Goal: Task Accomplishment & Management: Use online tool/utility

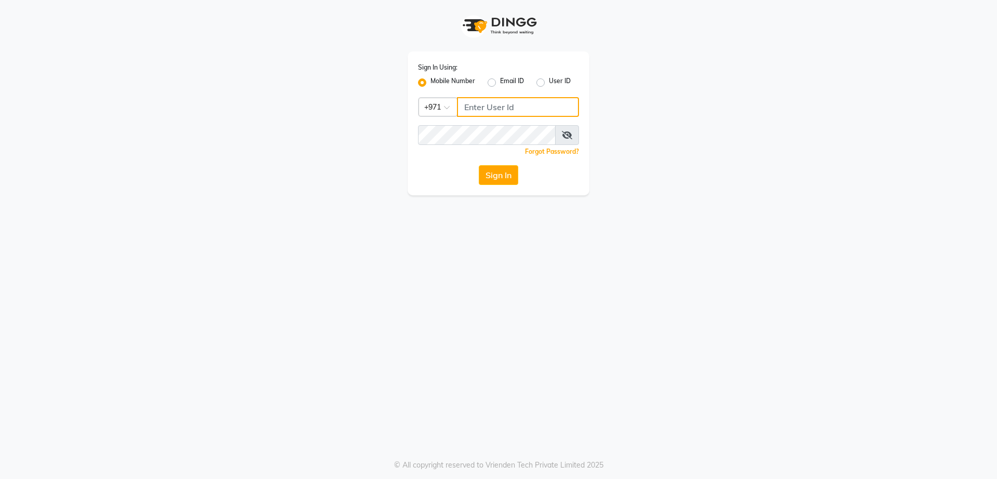
type input "502586105"
drag, startPoint x: 511, startPoint y: 107, endPoint x: 463, endPoint y: 106, distance: 48.8
click at [464, 106] on input "502586105" at bounding box center [518, 107] width 122 height 20
type input "501893432"
click at [411, 127] on div "Sign In Using: Mobile Number Email ID User ID Country Code × [PHONE_NUMBER] Rem…" at bounding box center [499, 123] width 182 height 144
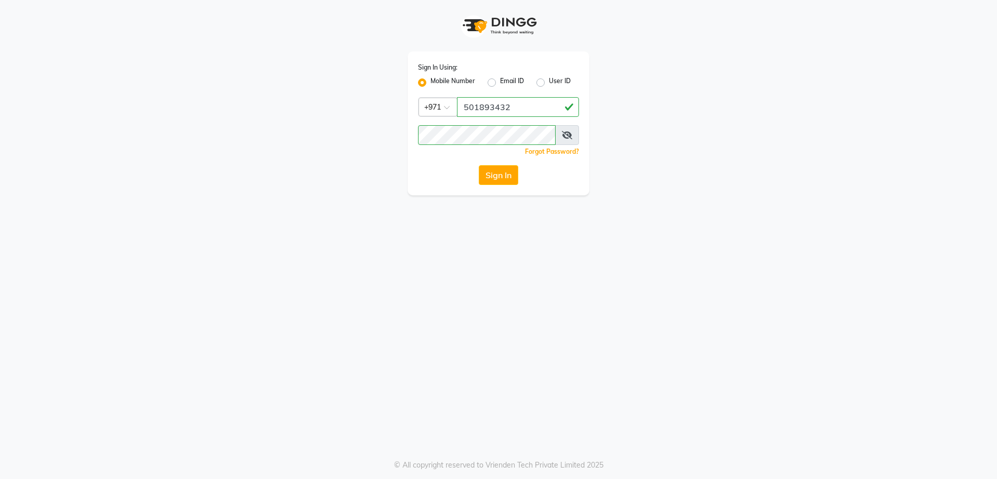
click at [492, 255] on div "Sign In Using: Mobile Number Email ID User ID Country Code × [PHONE_NUMBER] Rem…" at bounding box center [498, 239] width 997 height 479
click at [499, 180] on button "Sign In" at bounding box center [498, 175] width 39 height 20
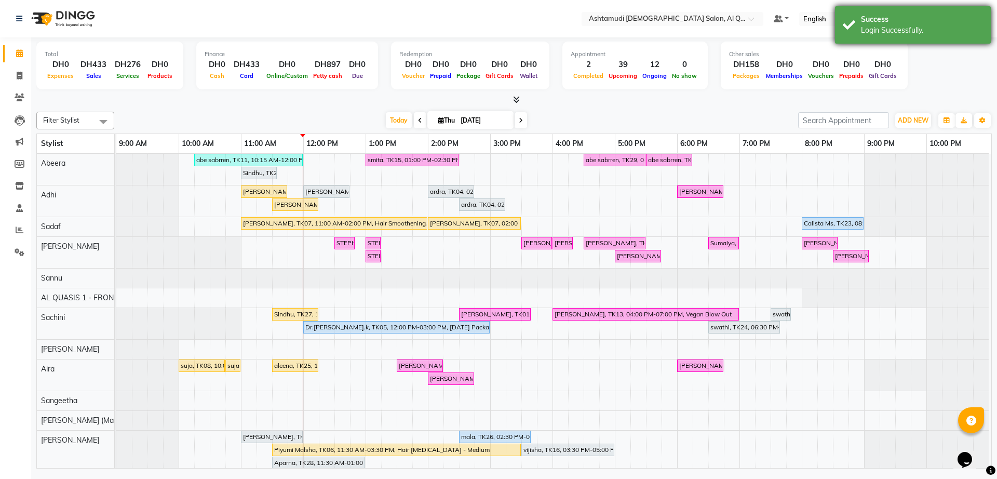
click at [916, 36] on div "Success Login Successfully." at bounding box center [913, 24] width 156 height 37
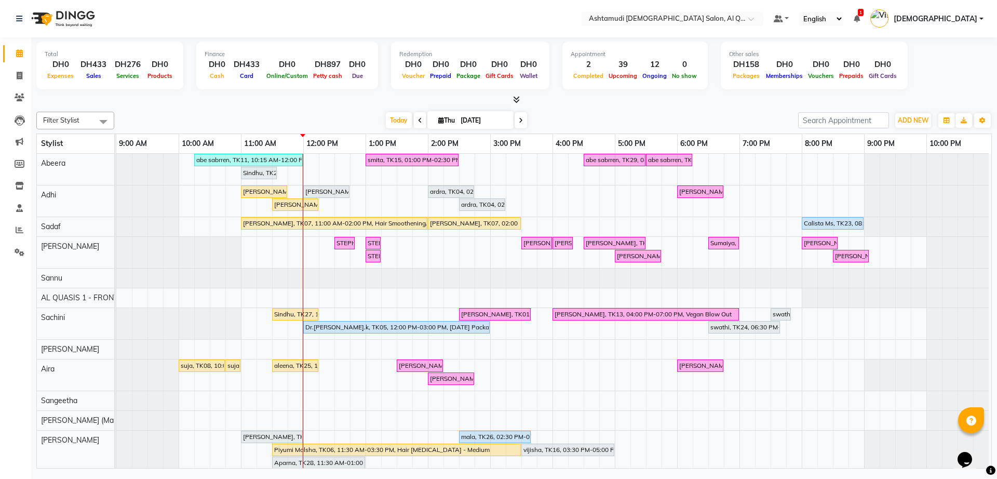
scroll to position [80, 0]
click at [20, 226] on icon at bounding box center [20, 230] width 8 height 8
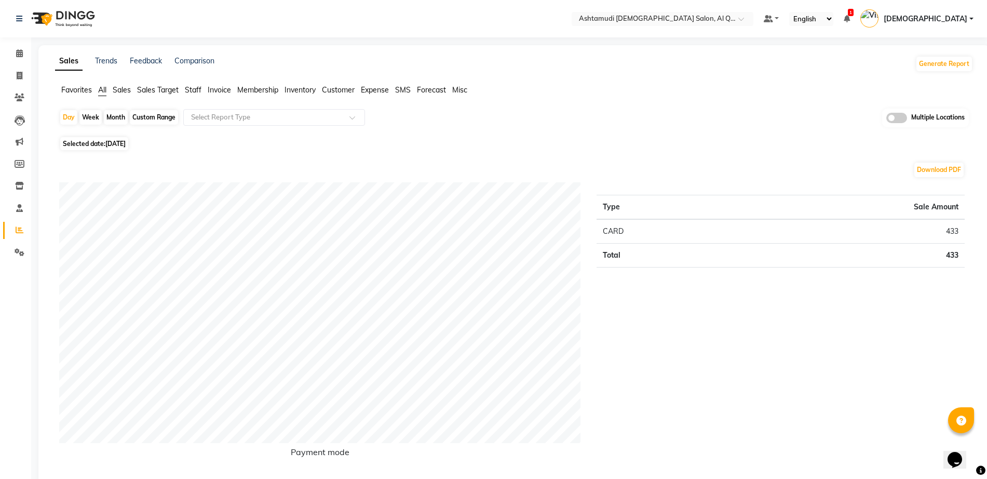
click at [191, 88] on span "Staff" at bounding box center [193, 89] width 17 height 9
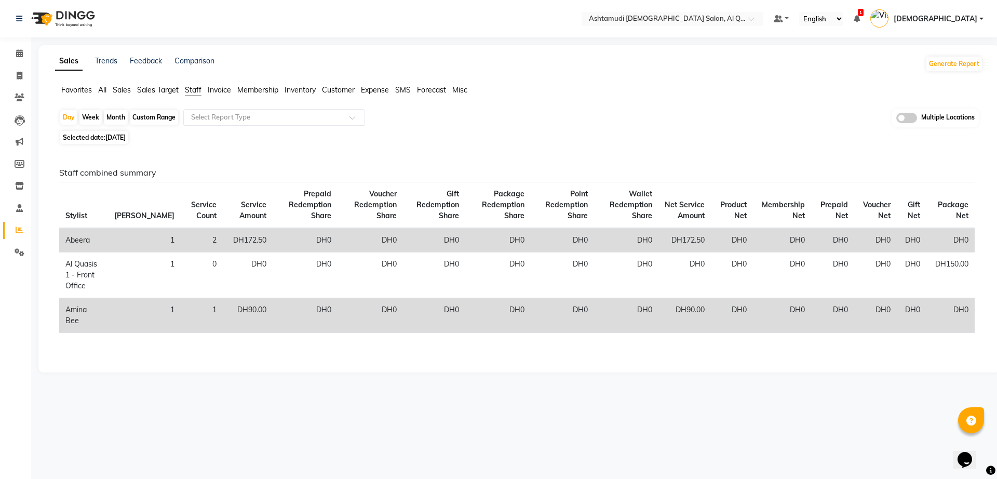
click at [233, 117] on input "text" at bounding box center [264, 117] width 150 height 10
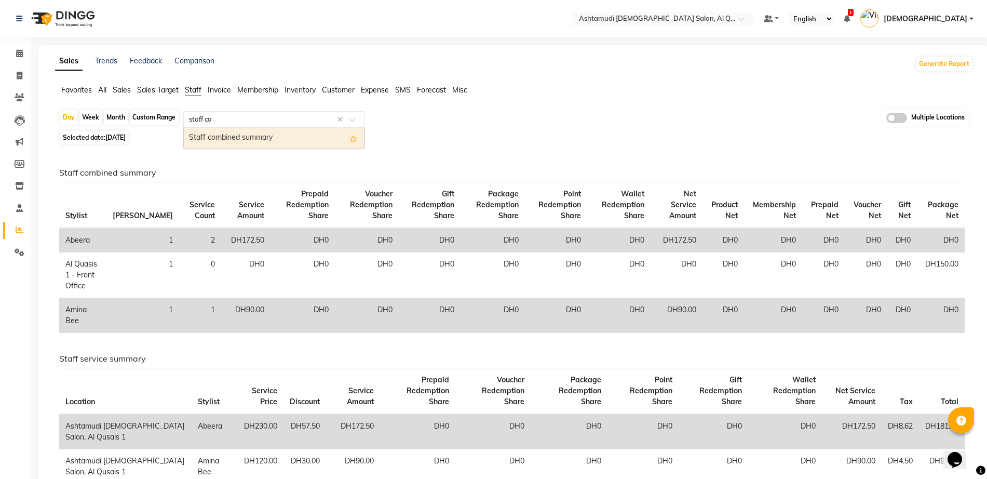
type input "staff com"
click at [249, 136] on div "Staff combined summary" at bounding box center [274, 138] width 181 height 21
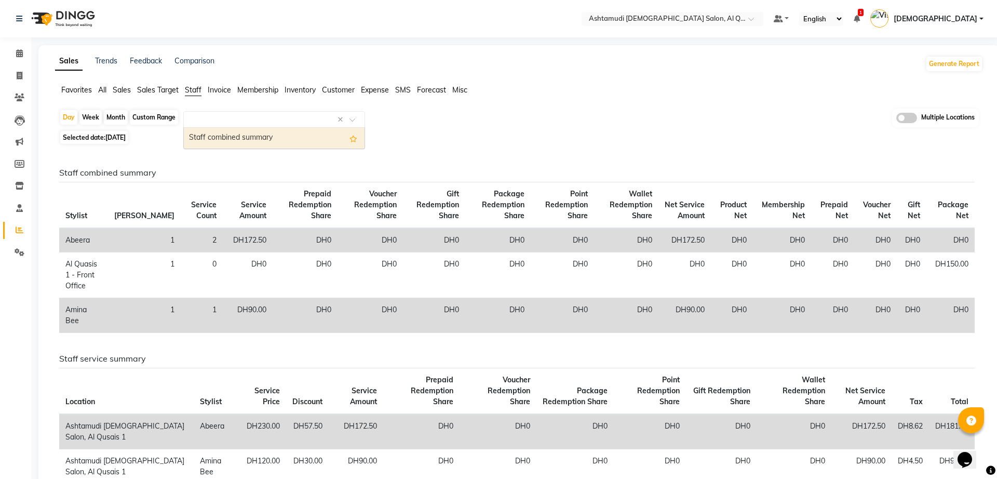
select select "full_report"
select select "csv"
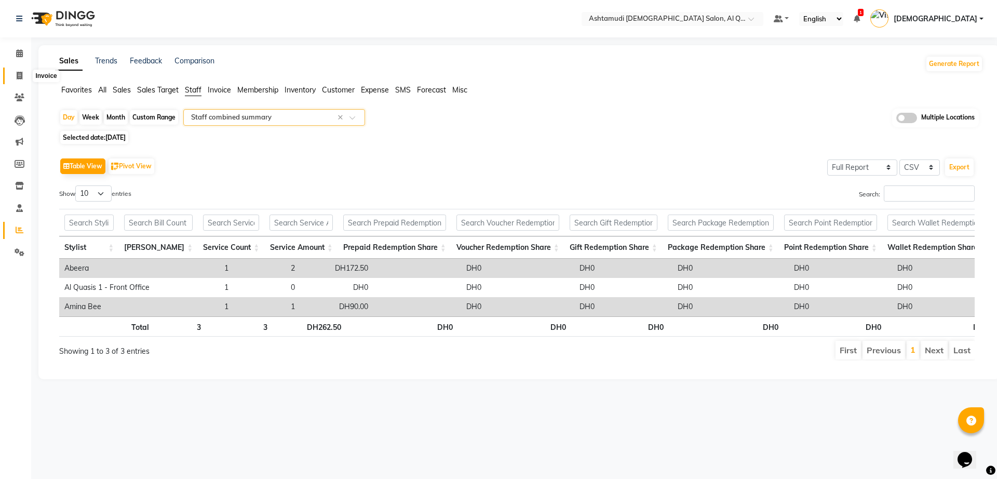
click at [17, 76] on icon at bounding box center [20, 76] width 6 height 8
select select "service"
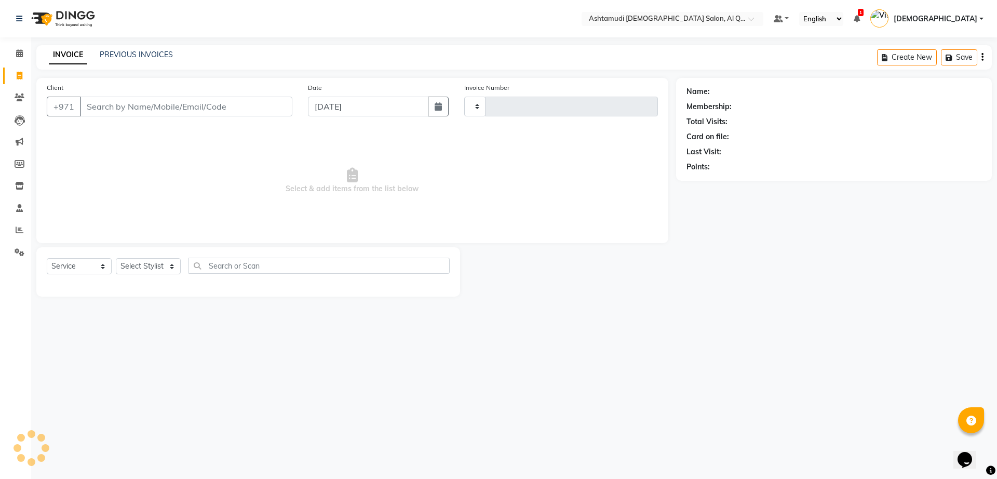
type input "6533"
select select "6848"
click at [28, 256] on span at bounding box center [19, 253] width 18 height 12
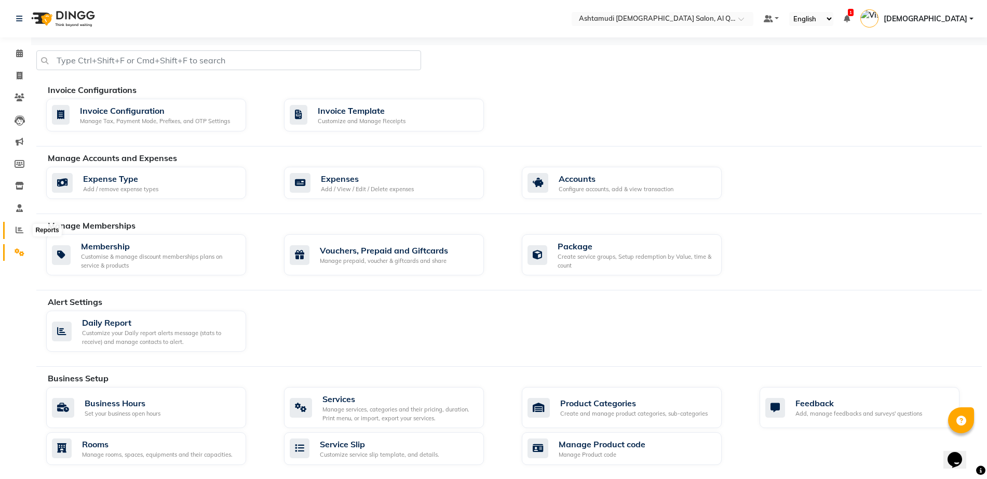
click at [21, 235] on span at bounding box center [19, 230] width 18 height 12
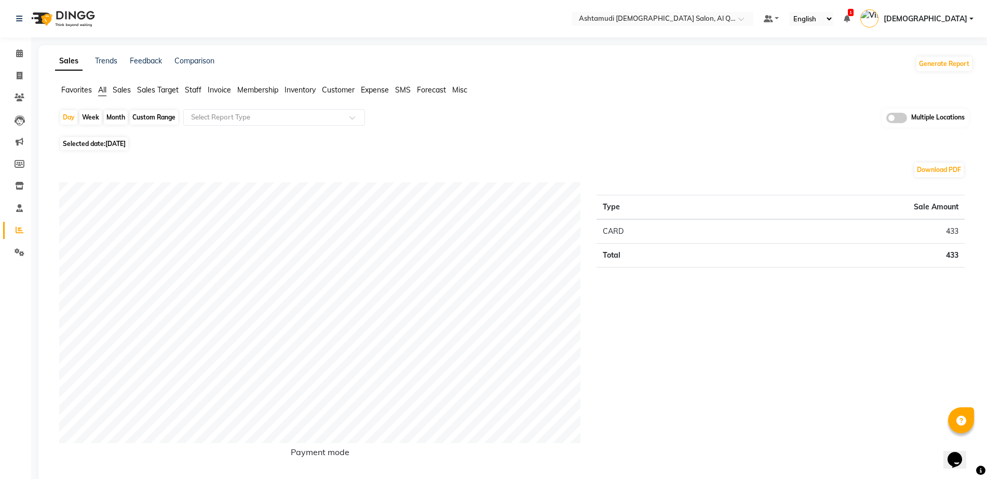
click at [159, 119] on div "Custom Range" at bounding box center [154, 117] width 48 height 15
select select "9"
select select "2025"
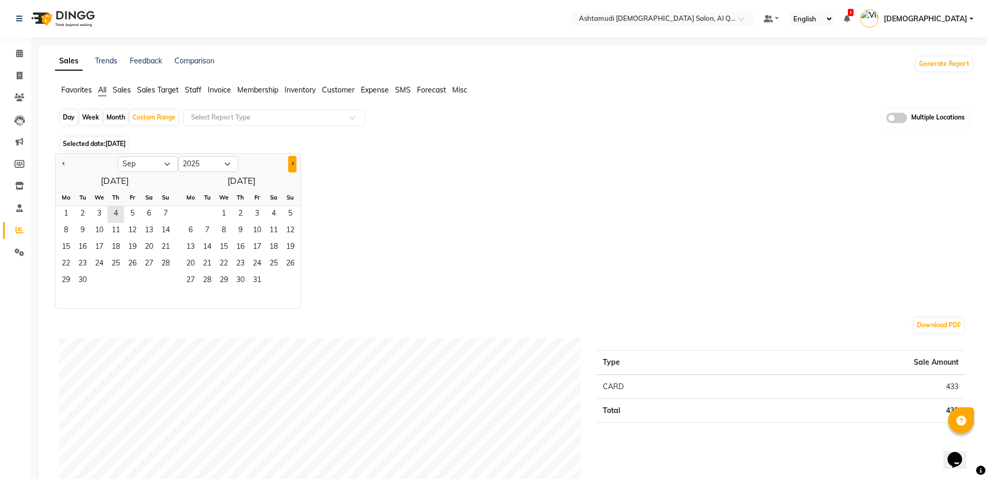
click at [292, 162] on span "Next month" at bounding box center [292, 163] width 4 height 4
select select "10"
click at [101, 213] on span "1" at bounding box center [99, 214] width 17 height 17
click at [129, 285] on span "31" at bounding box center [132, 281] width 17 height 17
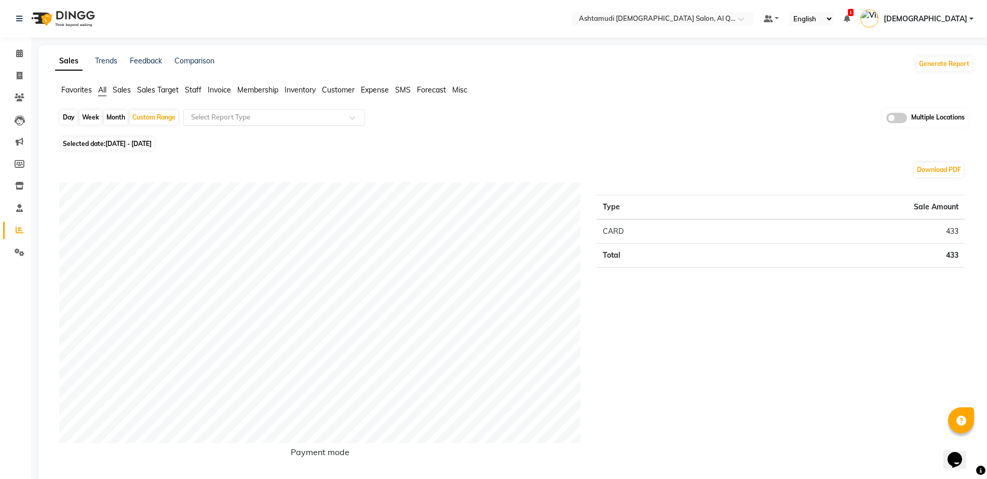
click at [273, 118] on input "text" at bounding box center [264, 117] width 150 height 10
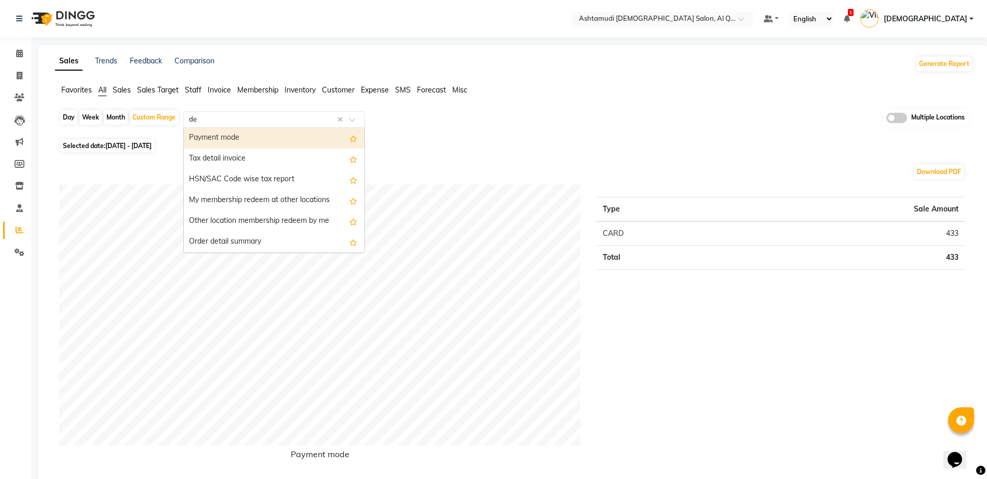
type input "d"
click at [64, 17] on img at bounding box center [61, 18] width 71 height 29
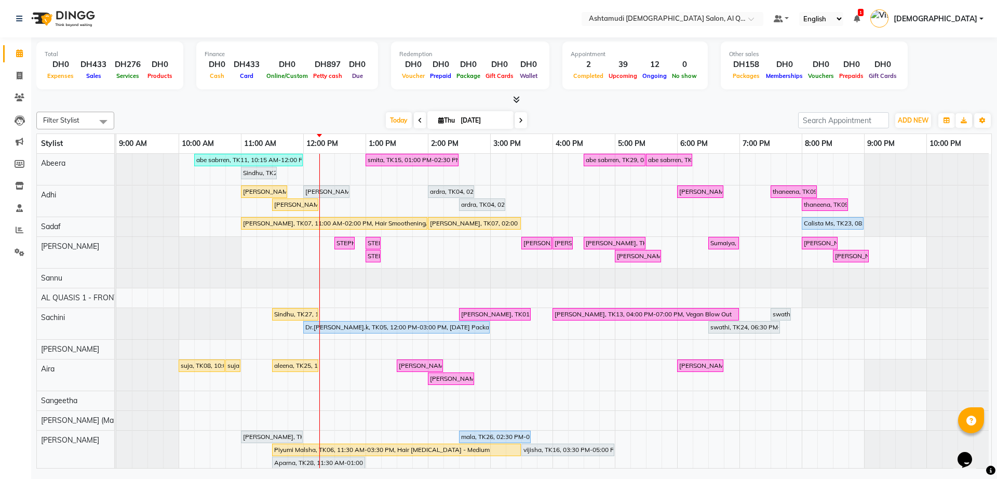
click at [84, 19] on img at bounding box center [61, 18] width 71 height 29
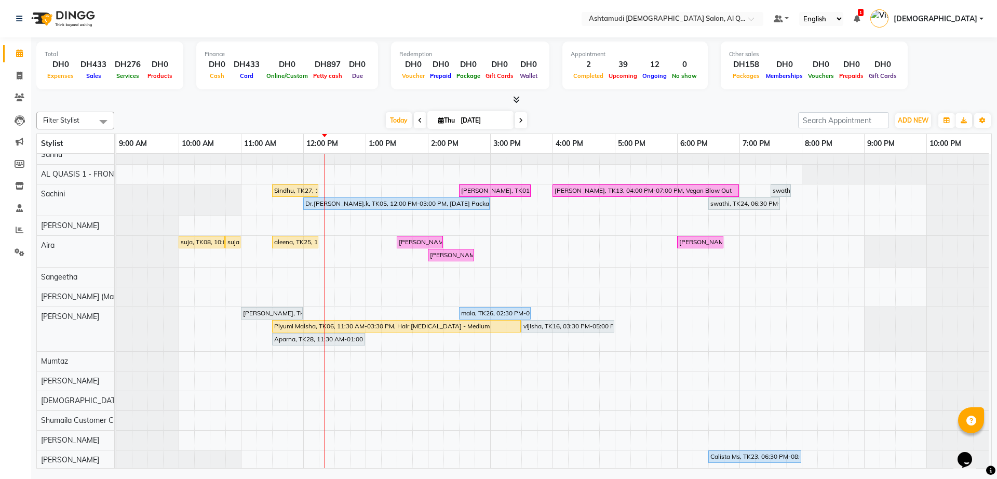
scroll to position [130, 0]
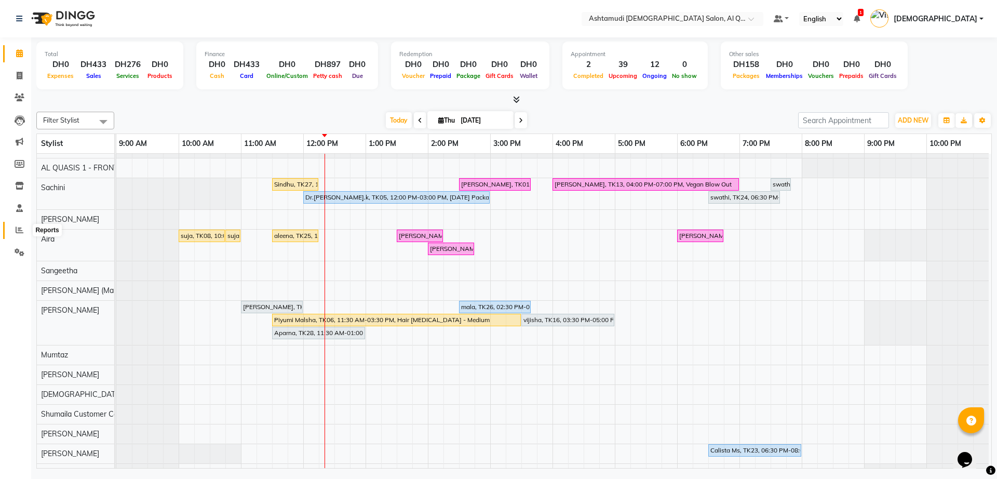
click at [19, 227] on icon at bounding box center [20, 230] width 8 height 8
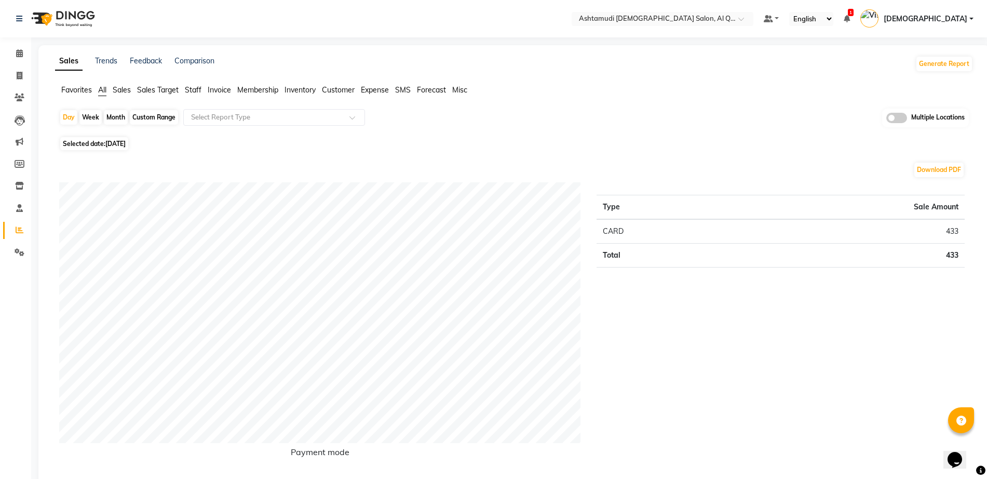
click at [161, 117] on div "Custom Range" at bounding box center [154, 117] width 48 height 15
select select "9"
select select "2025"
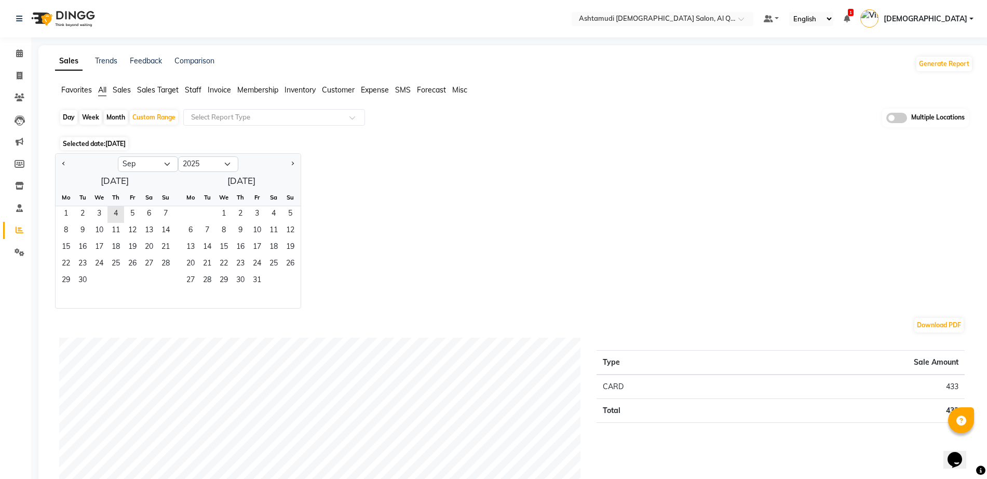
click at [70, 116] on div "Day" at bounding box center [68, 117] width 17 height 15
select select "9"
select select "2025"
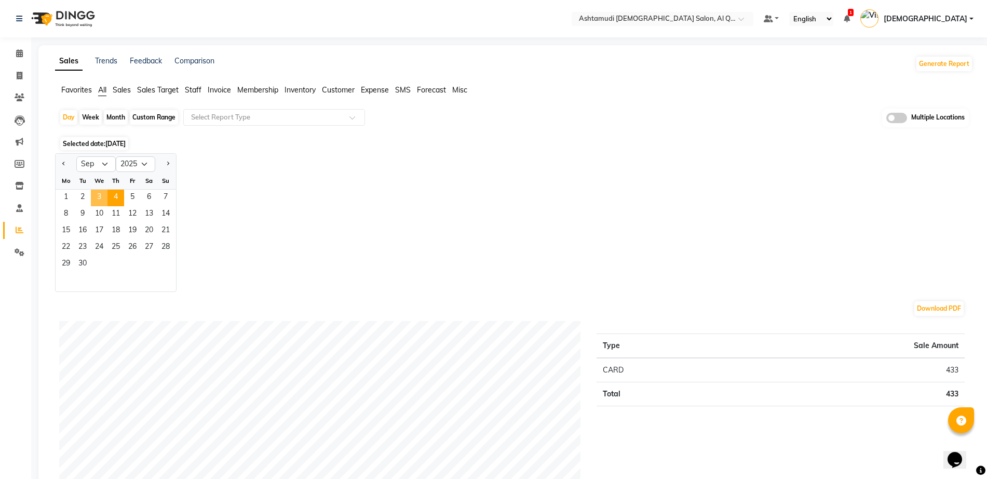
click at [99, 193] on span "3" at bounding box center [99, 197] width 17 height 17
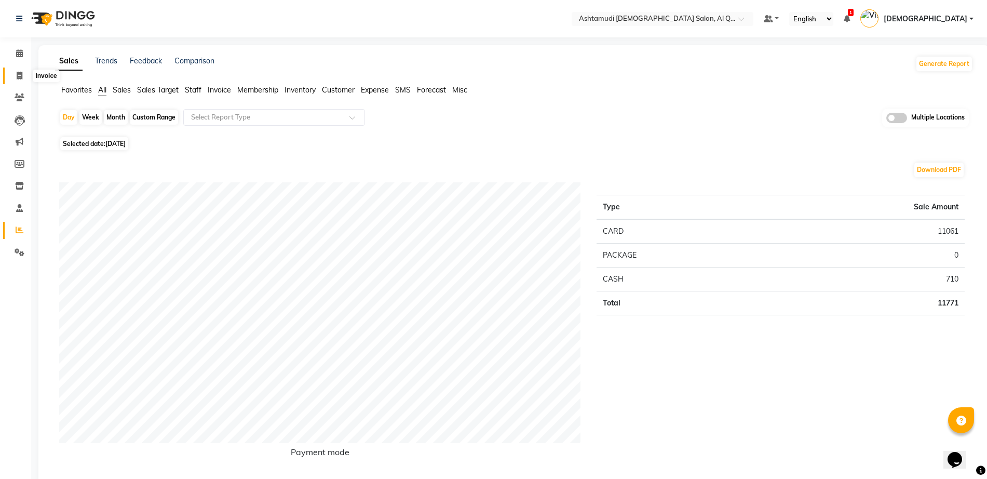
click at [22, 76] on icon at bounding box center [20, 76] width 6 height 8
select select "service"
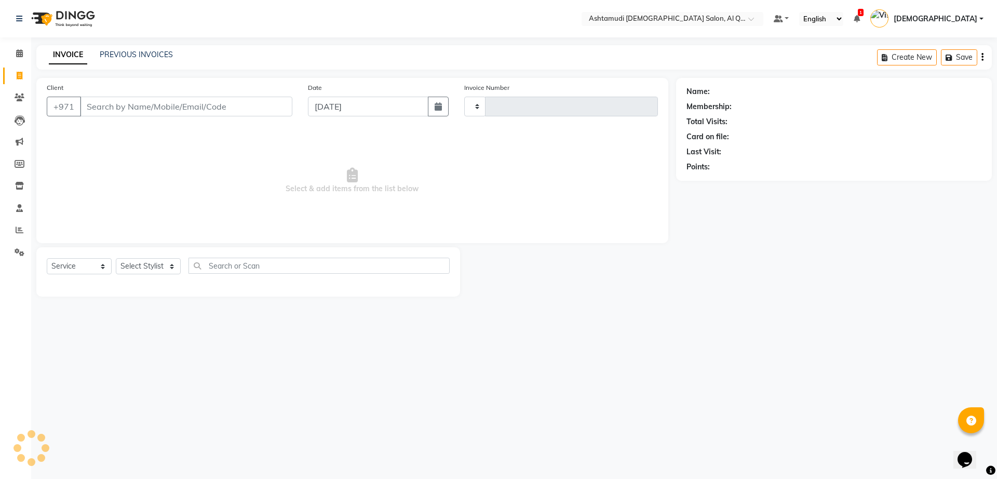
type input "6533"
select select "6848"
click at [12, 230] on span at bounding box center [19, 230] width 18 height 12
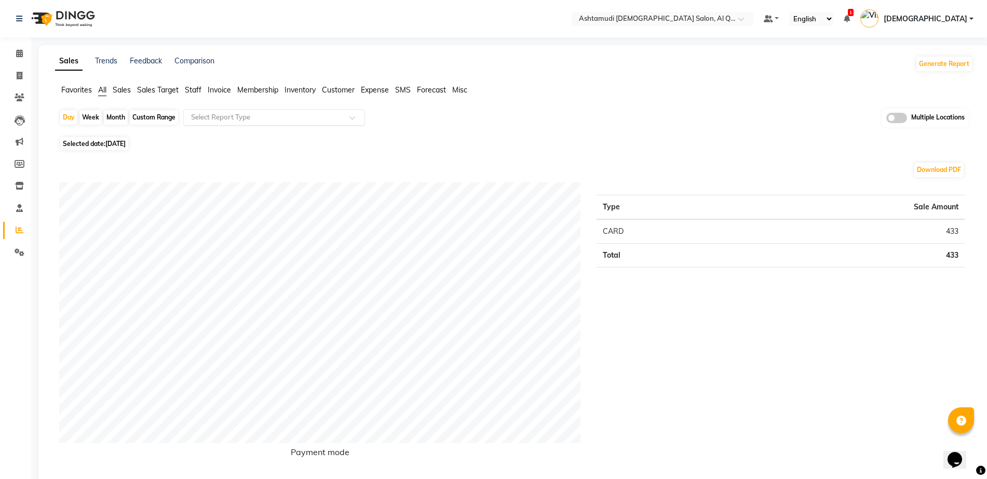
click at [240, 119] on input "text" at bounding box center [264, 117] width 150 height 10
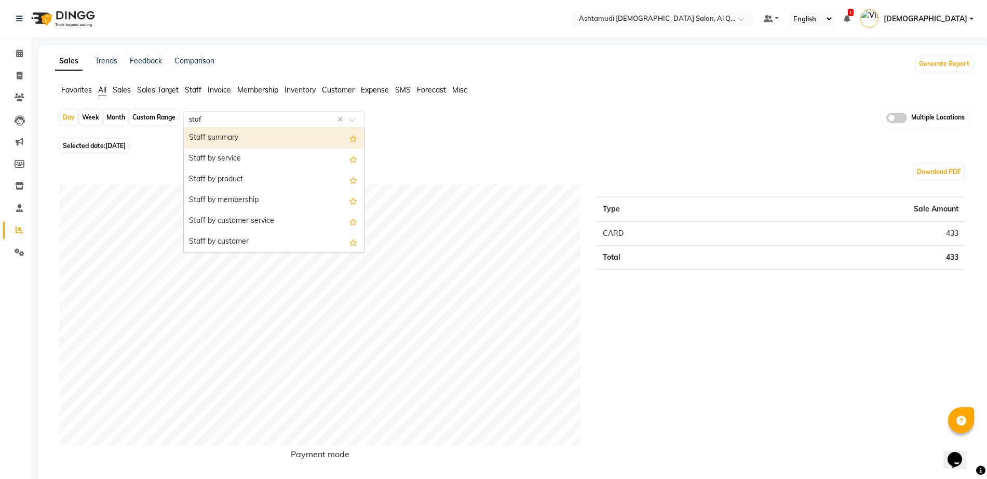
type input "staff"
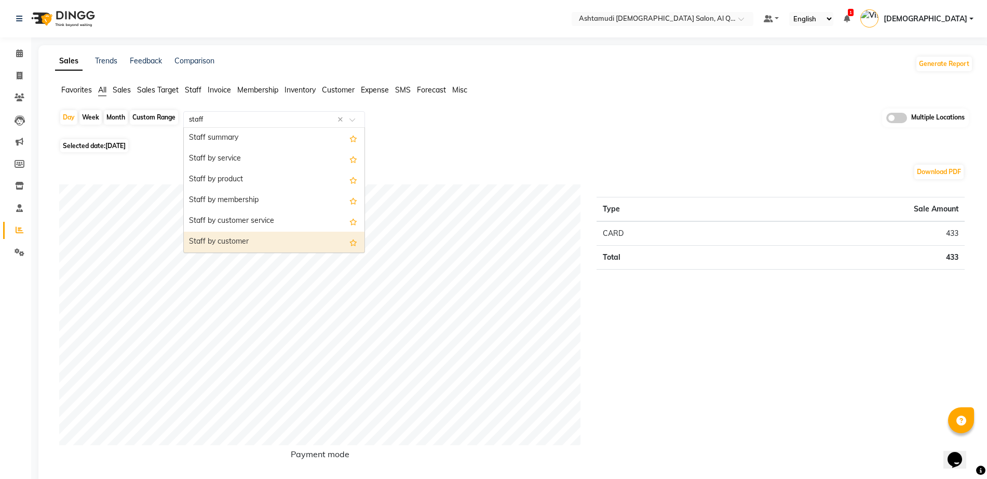
click at [247, 235] on div "Staff by customer" at bounding box center [274, 242] width 181 height 21
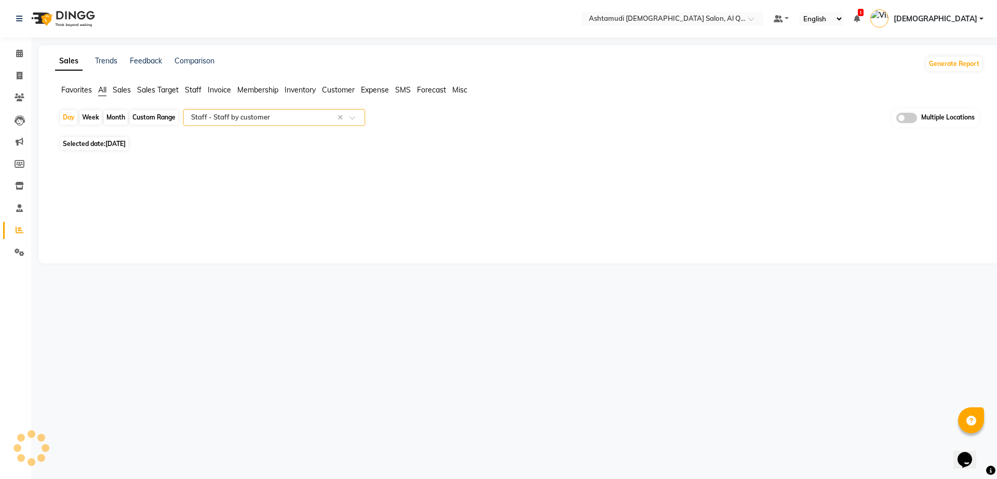
select select "full_report"
select select "csv"
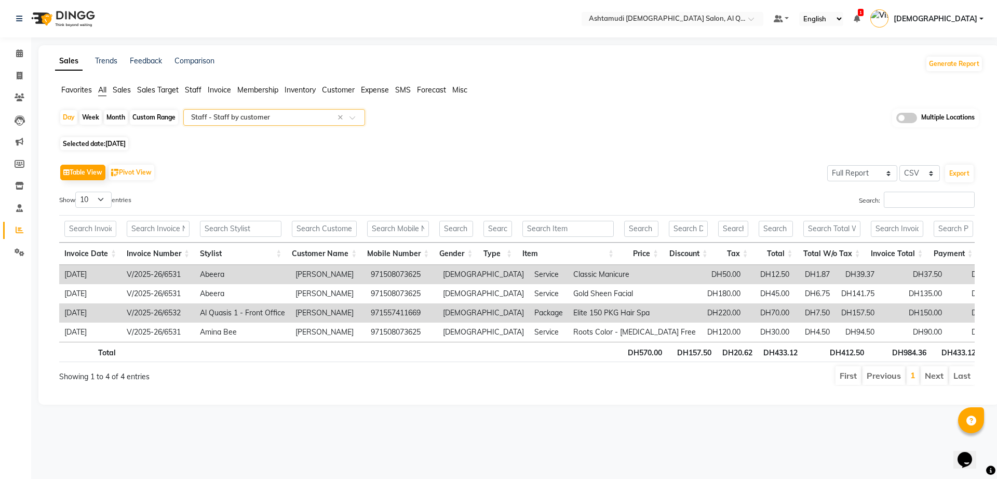
scroll to position [0, 5]
click at [63, 118] on div "Day" at bounding box center [68, 117] width 17 height 15
select select "9"
select select "2025"
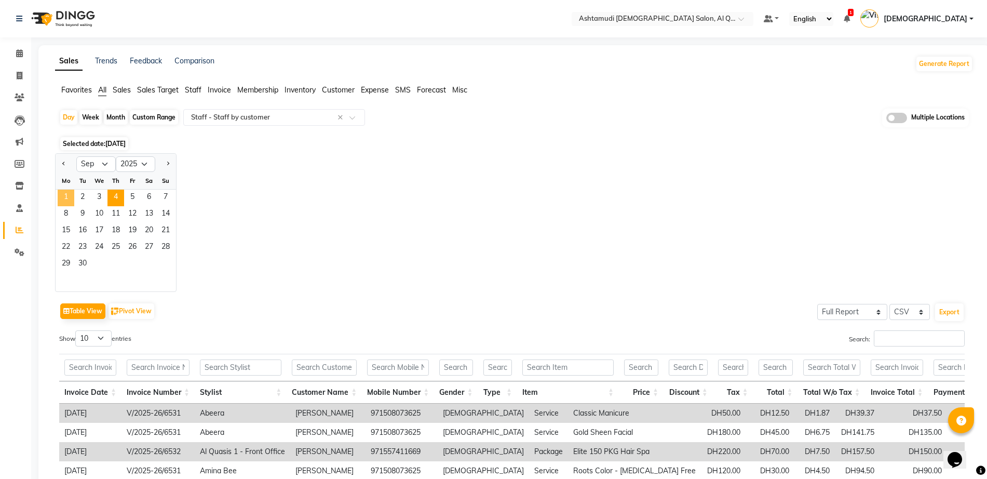
click at [63, 198] on span "1" at bounding box center [66, 197] width 17 height 17
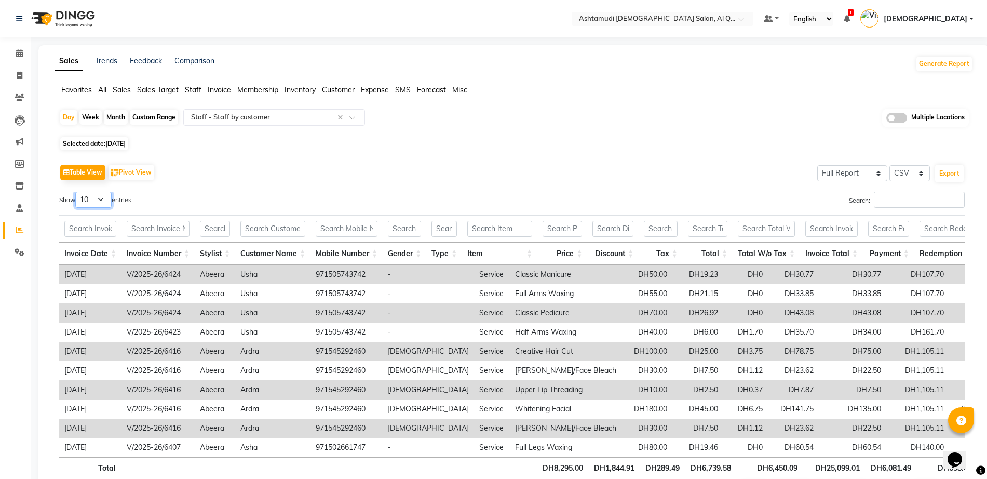
drag, startPoint x: 88, startPoint y: 197, endPoint x: 99, endPoint y: 197, distance: 11.4
click at [99, 197] on select "10 25 50 100" at bounding box center [93, 200] width 36 height 16
click at [70, 124] on div "Day" at bounding box center [68, 117] width 17 height 15
select select "9"
select select "2025"
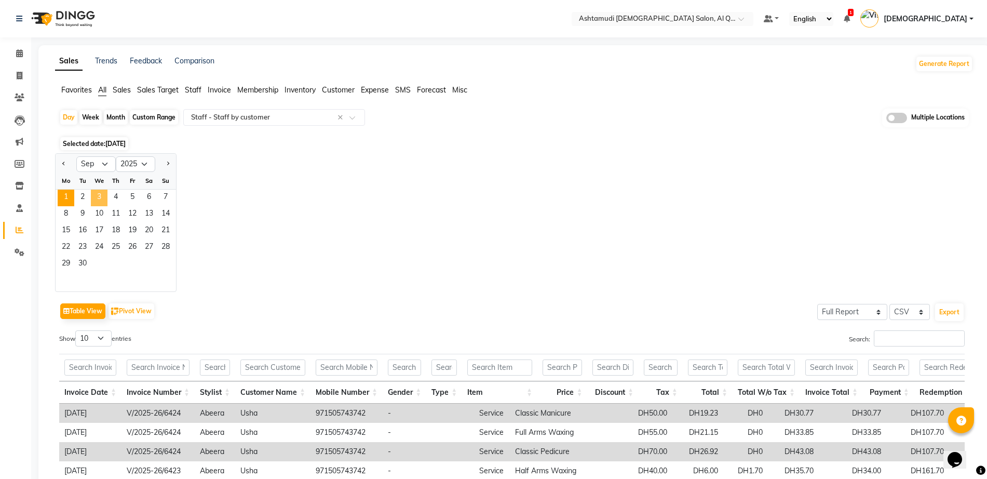
click at [96, 192] on span "3" at bounding box center [99, 197] width 17 height 17
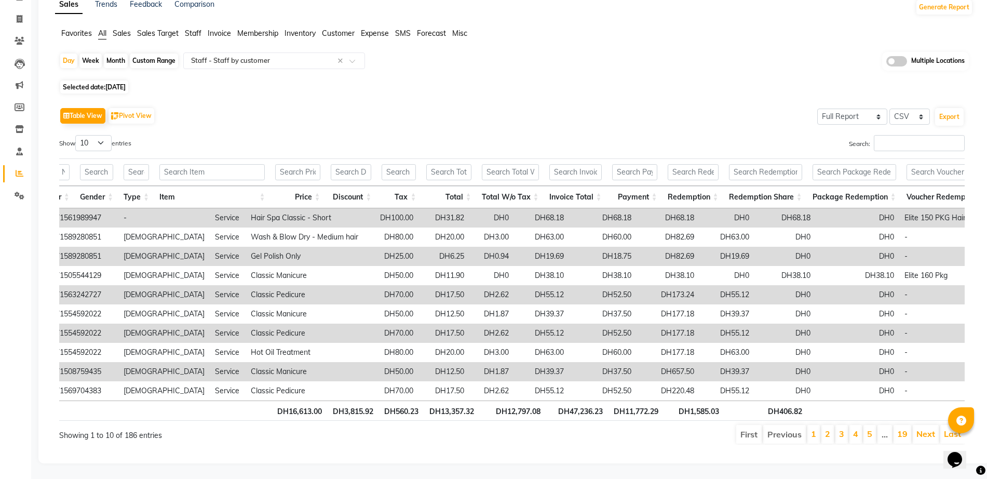
scroll to position [0, 373]
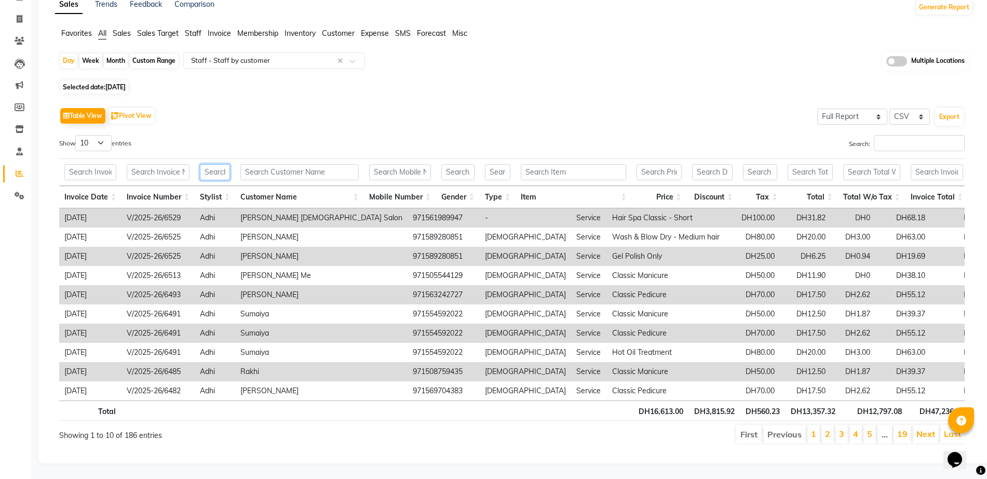
click at [214, 166] on input "text" at bounding box center [215, 172] width 30 height 16
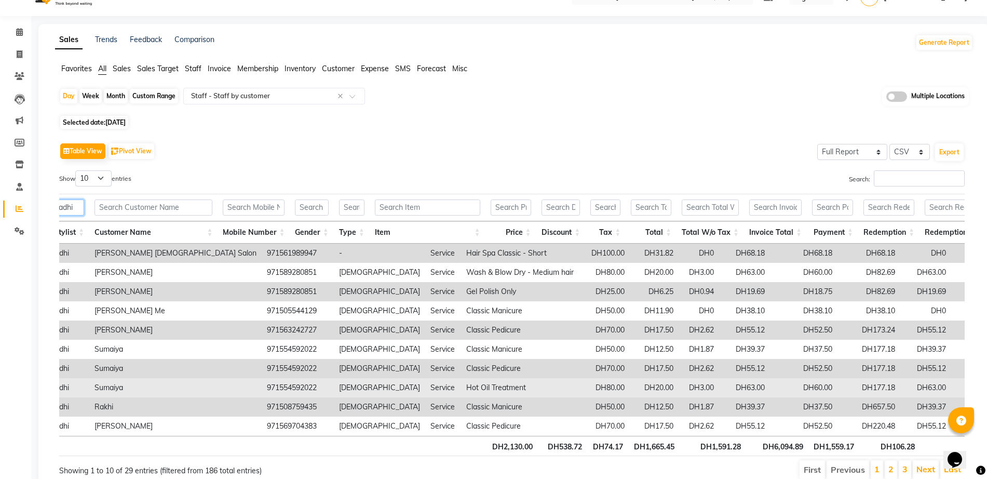
scroll to position [11, 0]
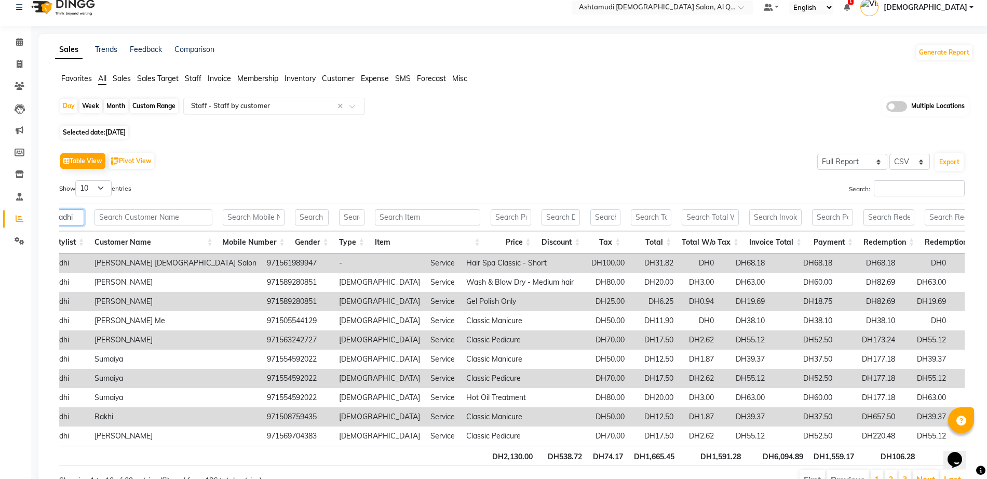
type input "adhi"
click at [228, 106] on input "text" at bounding box center [264, 106] width 150 height 10
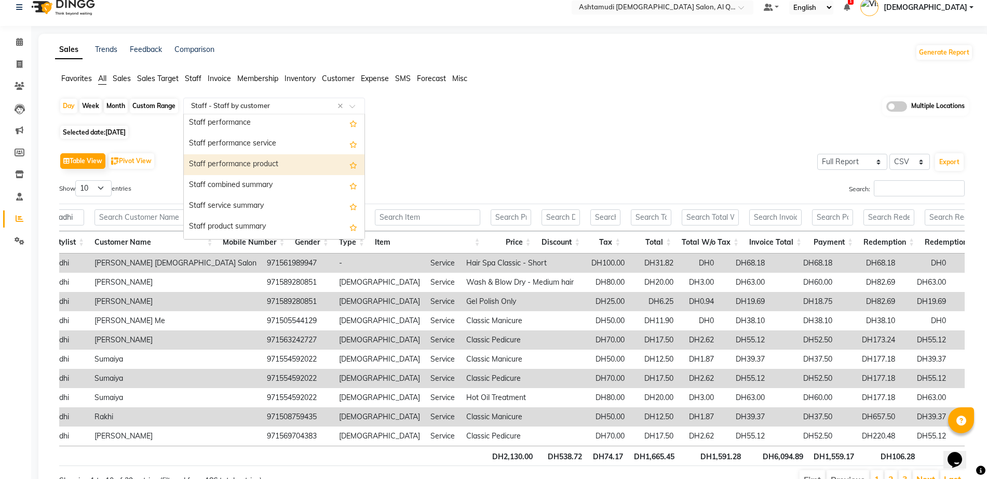
scroll to position [587, 0]
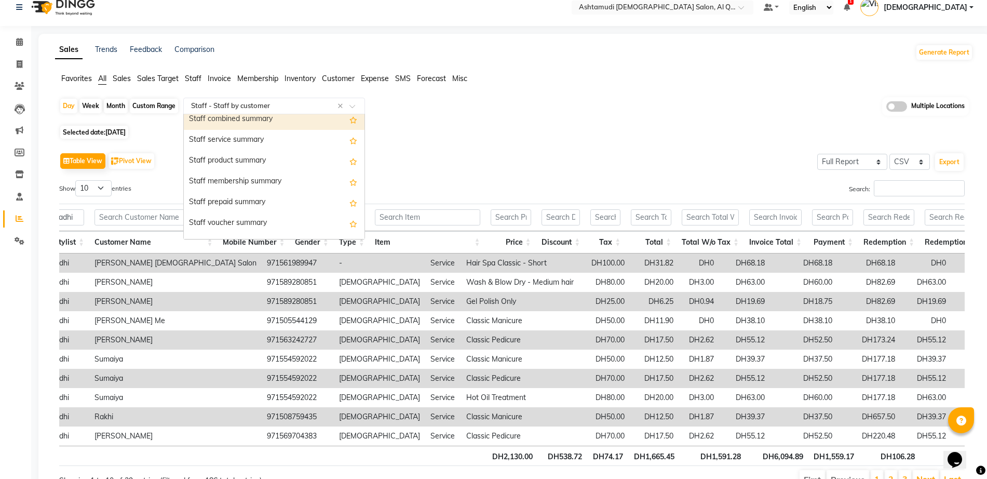
click at [268, 124] on div "Staff combined summary" at bounding box center [274, 119] width 181 height 21
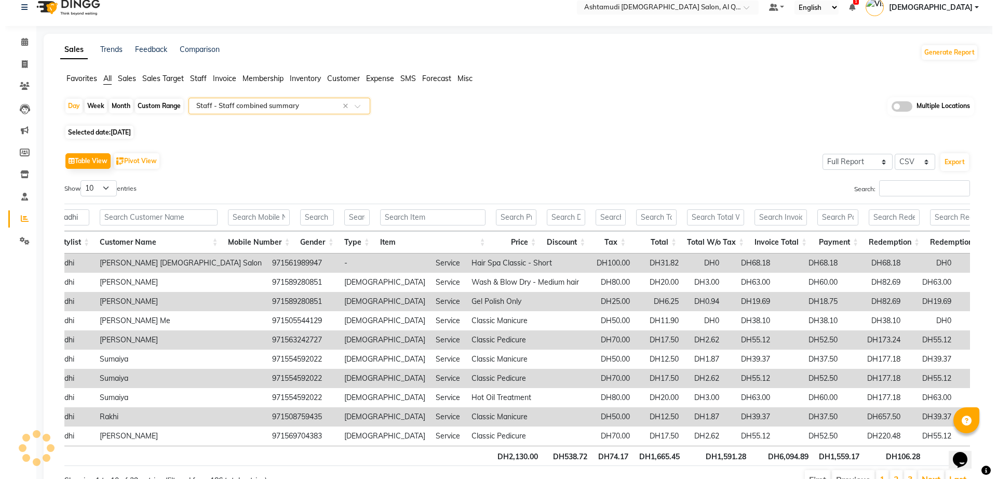
scroll to position [0, 0]
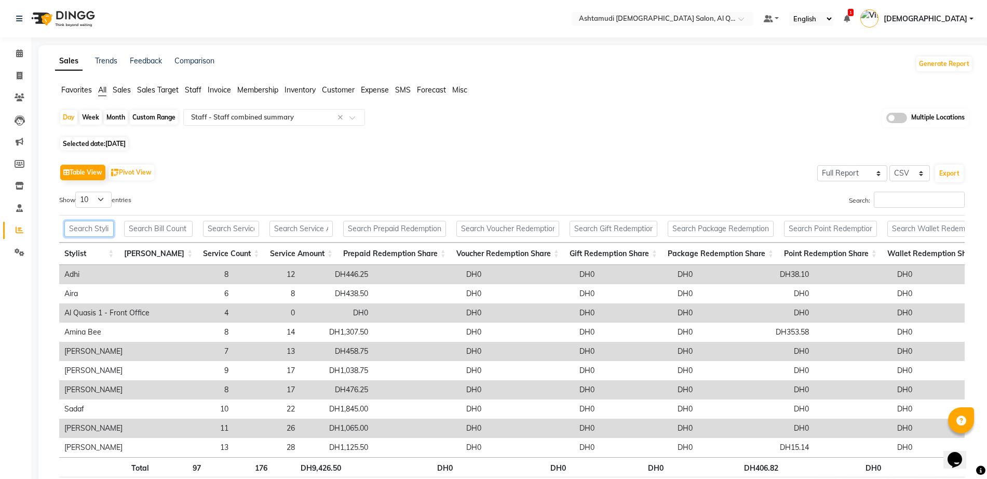
click at [109, 228] on input "text" at bounding box center [88, 229] width 49 height 16
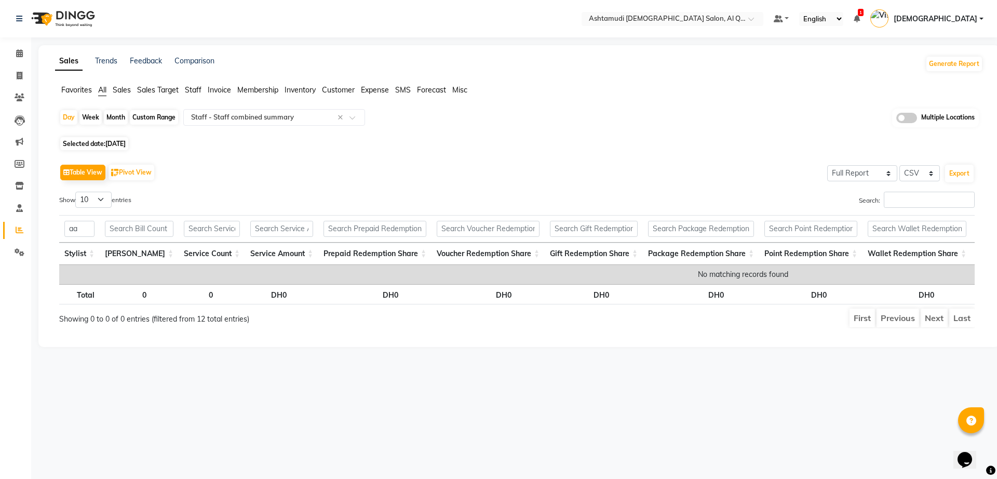
click at [159, 391] on div "Select Location × Ashtamudi [DEMOGRAPHIC_DATA] Salon, Al Qusais 1 Default Panel…" at bounding box center [498, 239] width 997 height 479
click at [91, 227] on input "aa" at bounding box center [79, 229] width 30 height 16
type input "a"
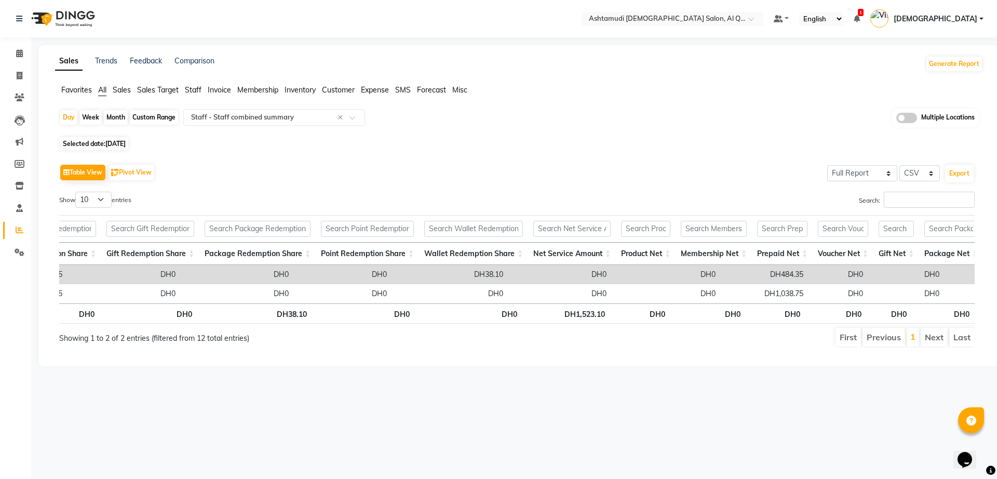
scroll to position [0, 279]
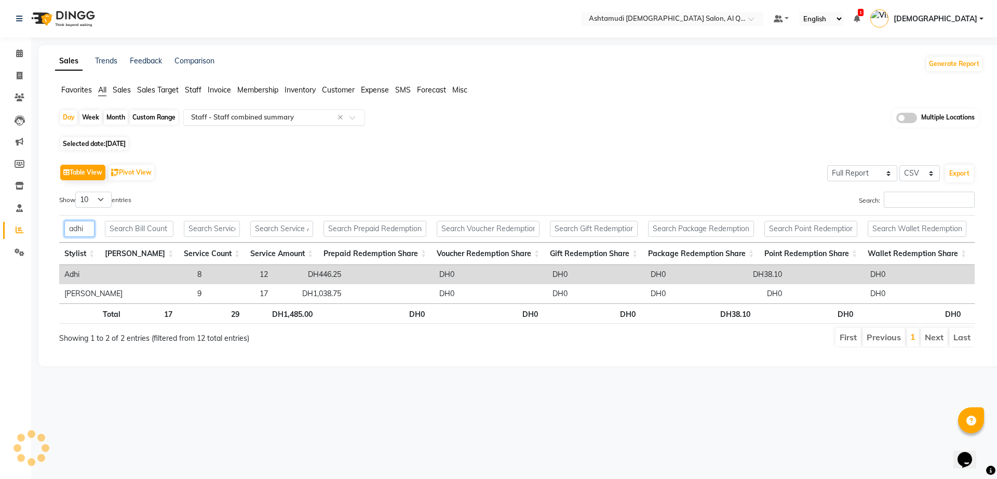
type input "adhi"
click at [313, 119] on input "text" at bounding box center [264, 117] width 150 height 10
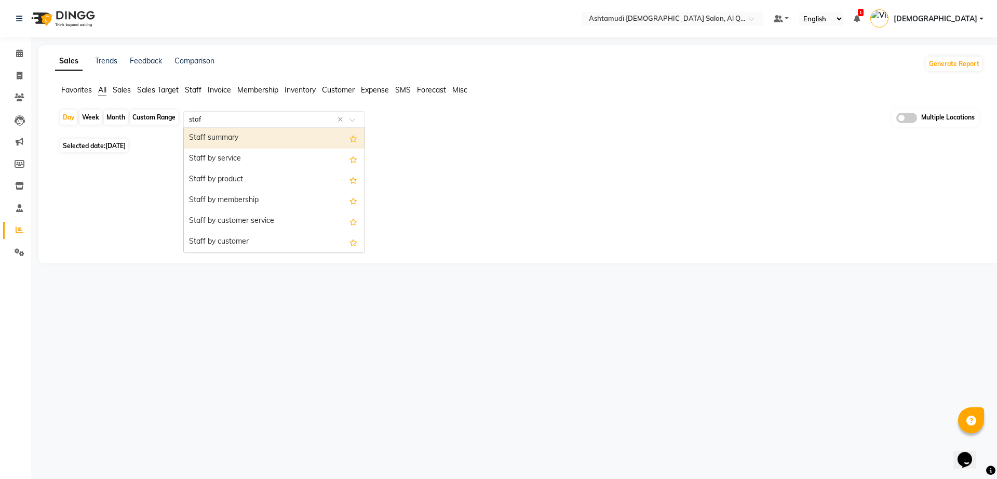
type input "staff"
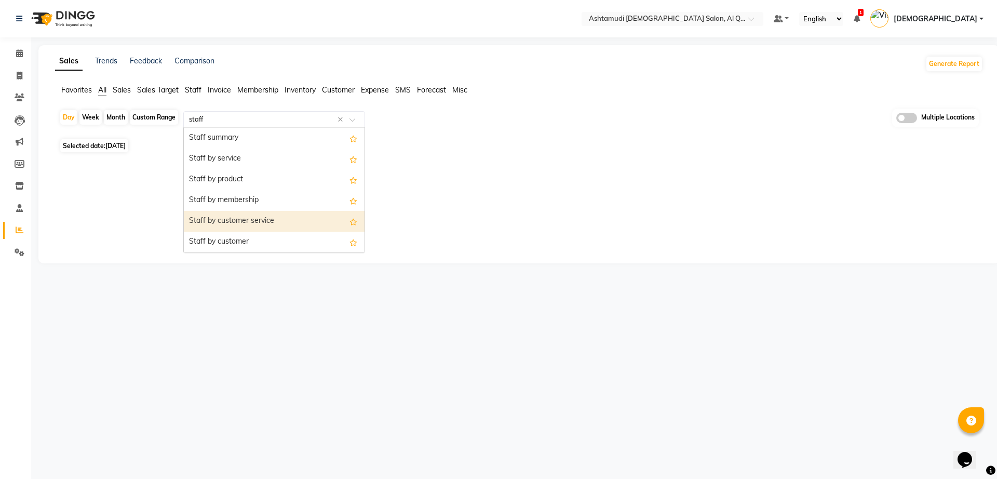
click at [240, 227] on div "Staff by customer service" at bounding box center [274, 221] width 181 height 21
select select "full_report"
select select "csv"
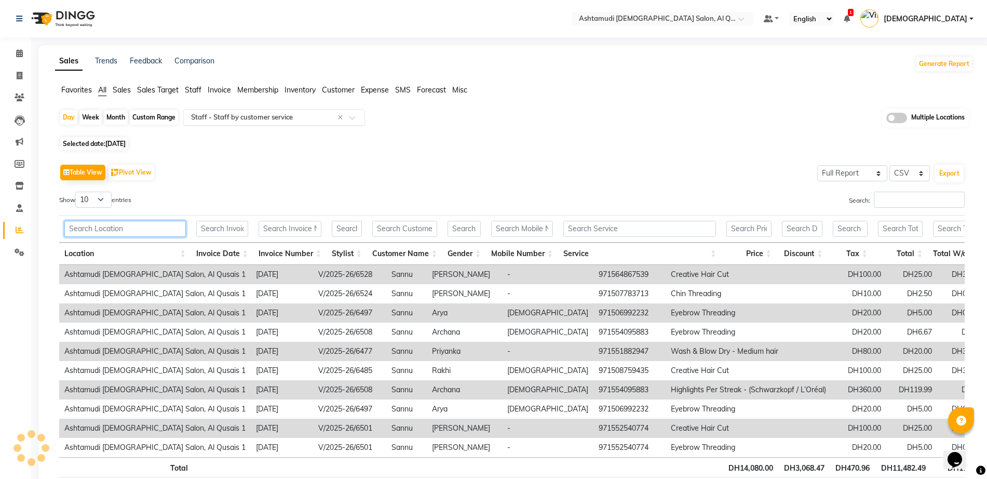
click at [97, 231] on input "text" at bounding box center [124, 229] width 121 height 16
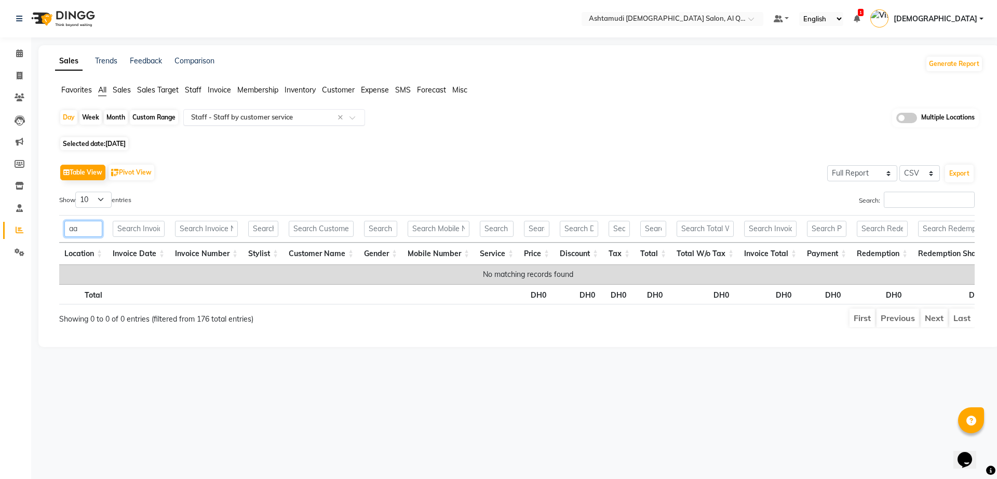
type input "a"
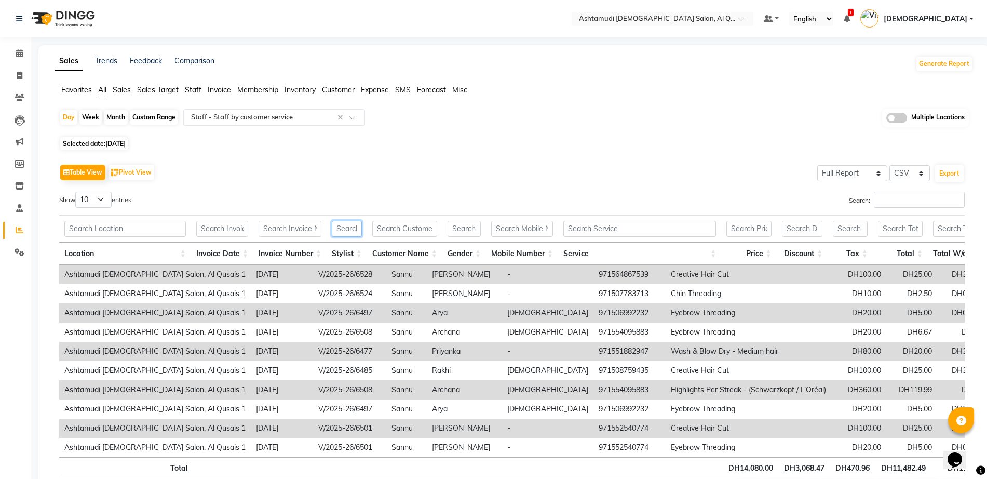
click at [340, 227] on input "text" at bounding box center [347, 229] width 30 height 16
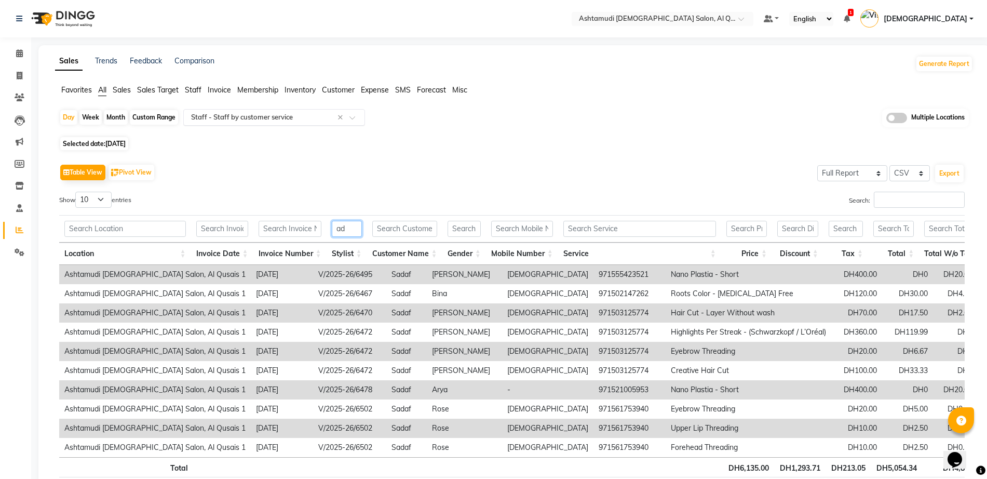
type input "a"
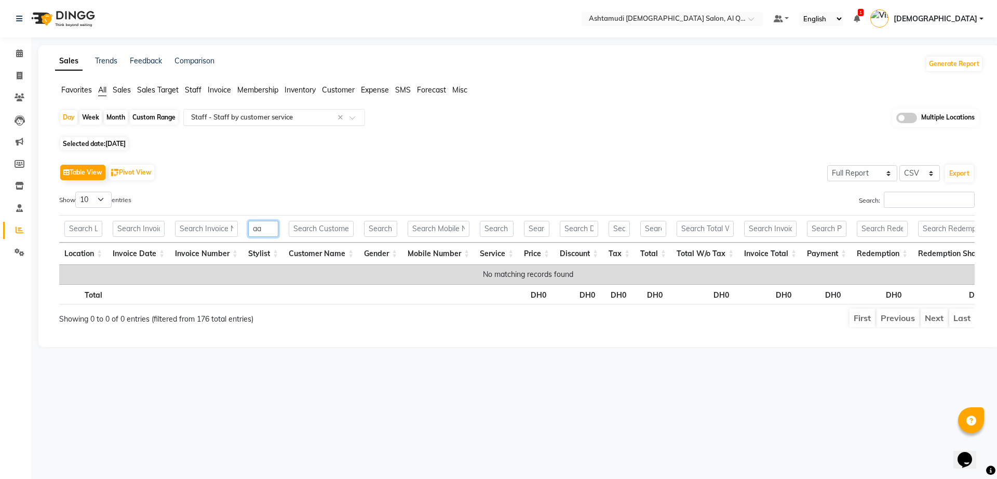
type input "a"
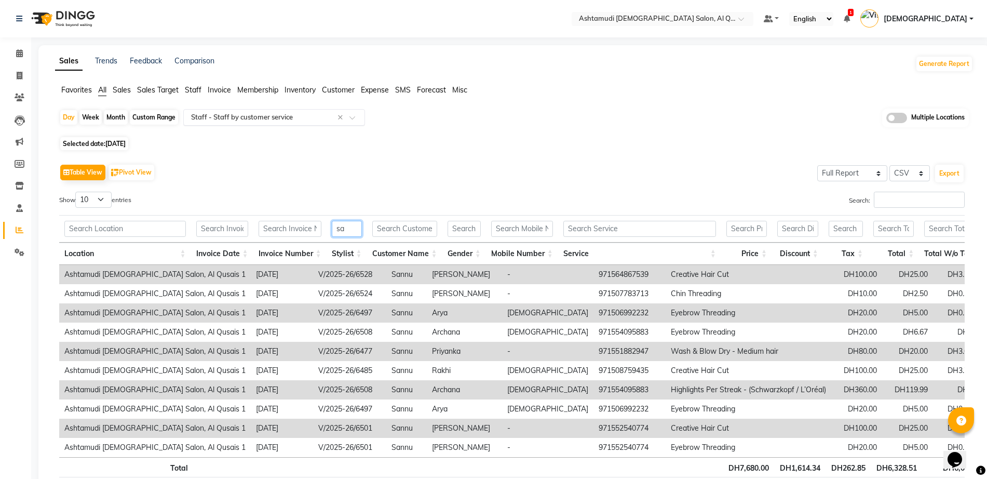
type input "s"
